Goal: Information Seeking & Learning: Understand process/instructions

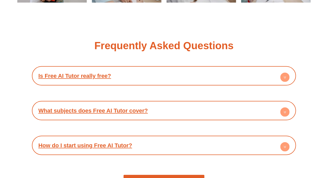
scroll to position [891, 0]
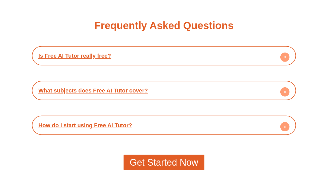
click at [285, 93] on circle at bounding box center [284, 91] width 9 height 9
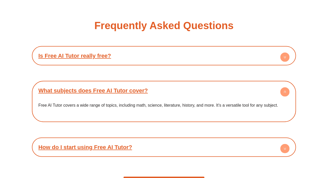
click at [120, 147] on link "How do I start using Free AI Tutor?" at bounding box center [85, 147] width 94 height 6
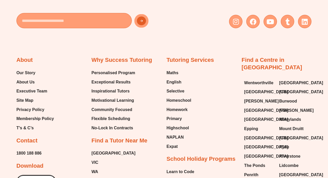
scroll to position [1175, 0]
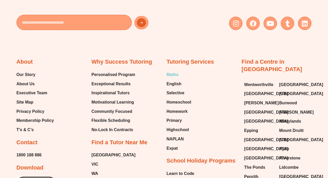
click at [171, 73] on span "Maths" at bounding box center [173, 75] width 12 height 8
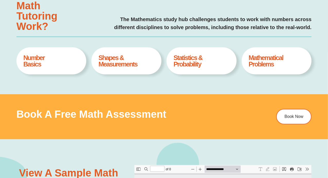
type input "*"
